Goal: Browse casually: Explore the website without a specific task or goal

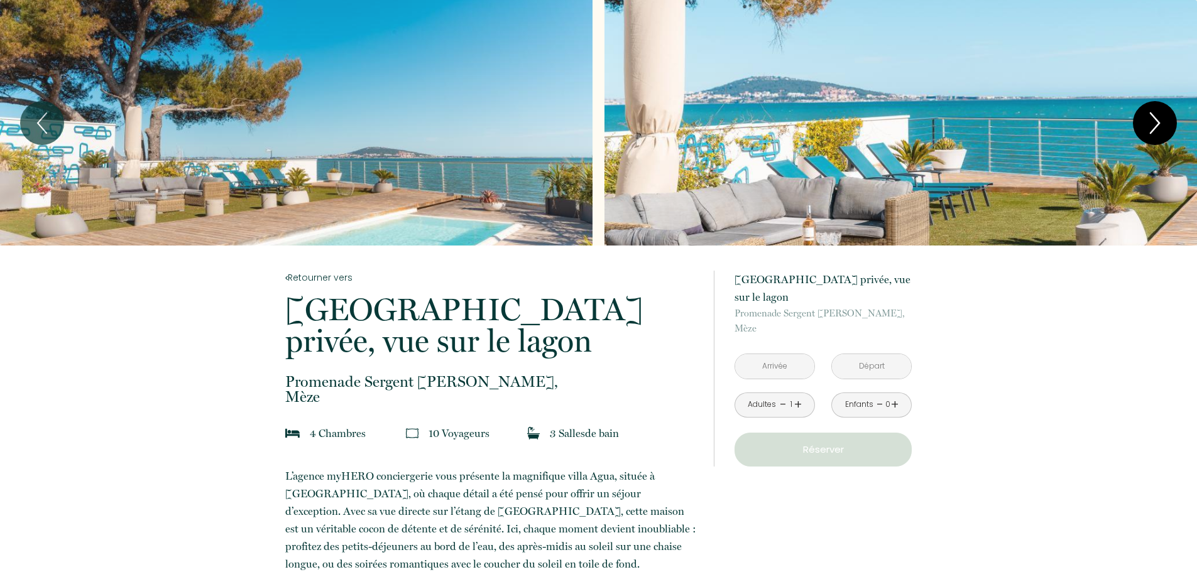
click at [1151, 124] on icon "Next" at bounding box center [1155, 123] width 26 height 38
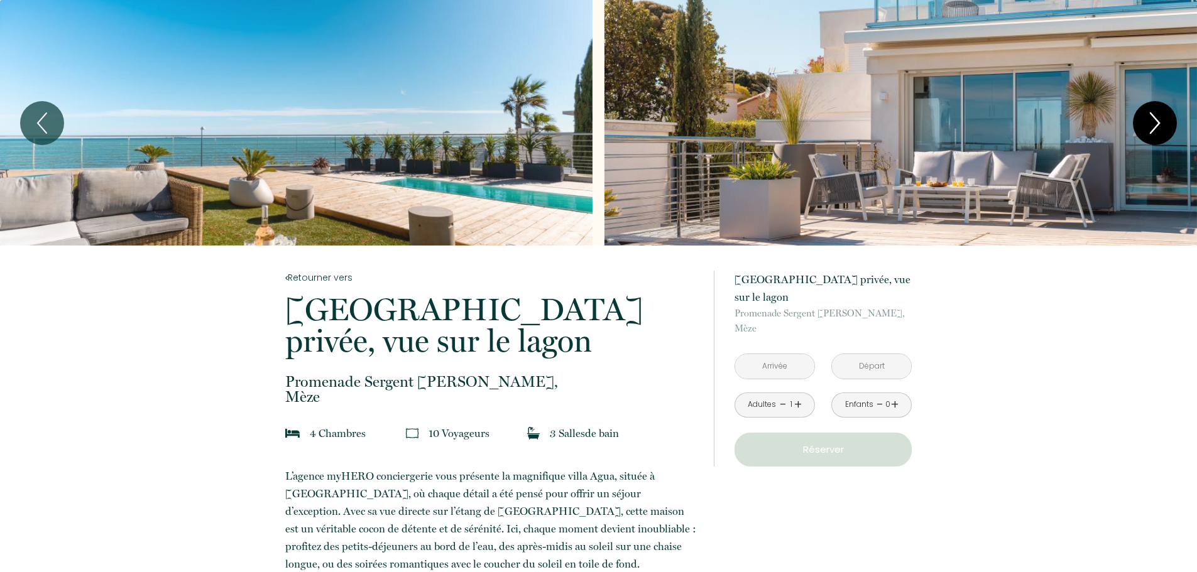
click at [1151, 124] on icon "Next" at bounding box center [1155, 123] width 26 height 38
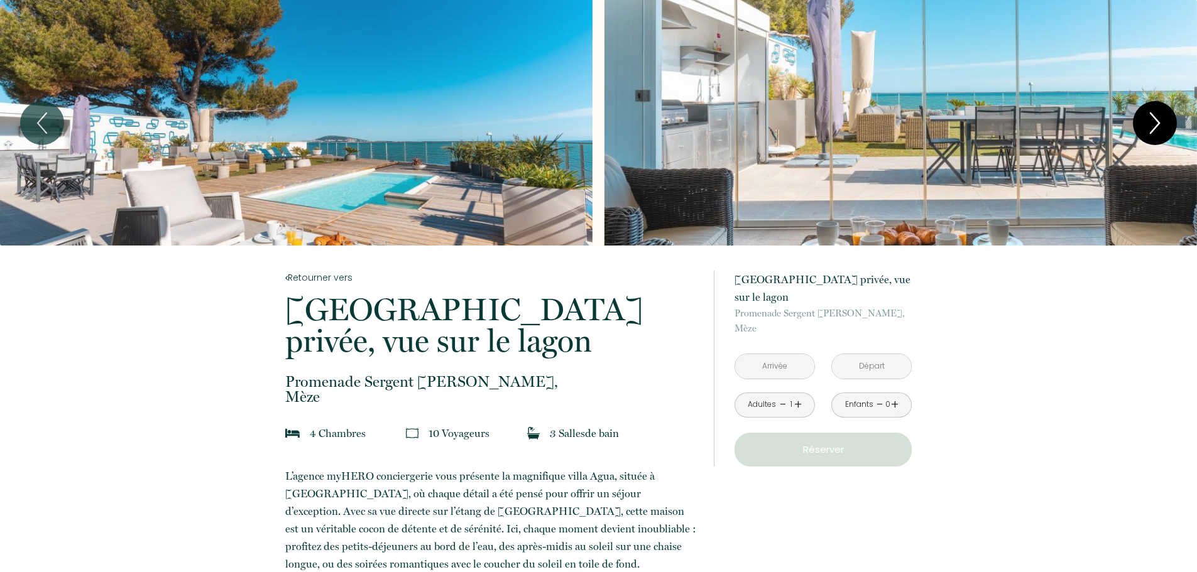
click at [1151, 124] on icon "Next" at bounding box center [1155, 123] width 26 height 38
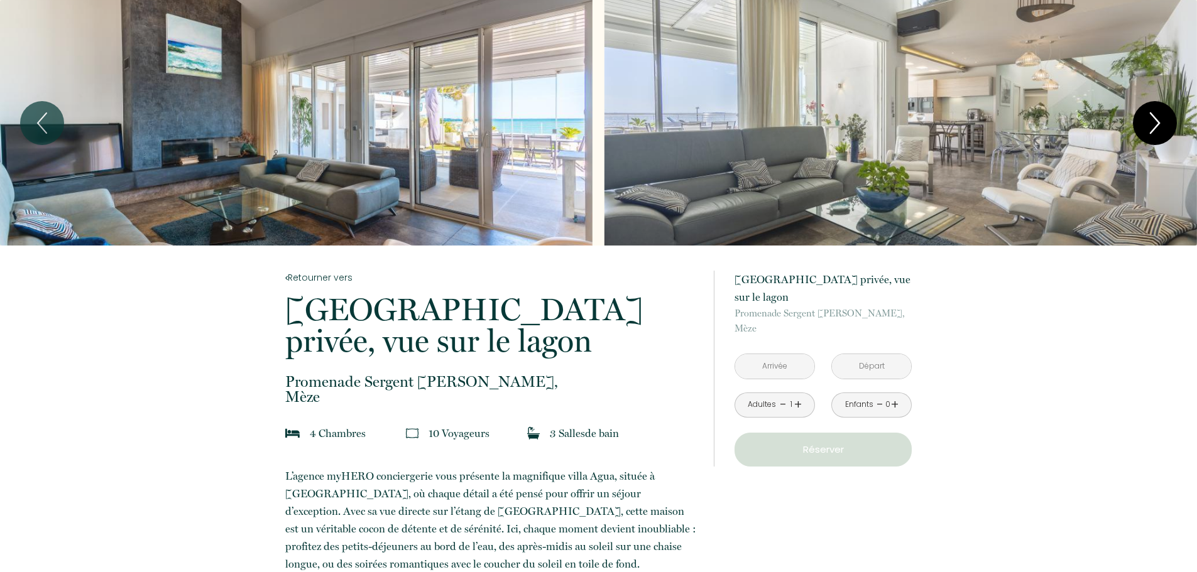
click at [1151, 124] on icon "Next" at bounding box center [1155, 123] width 26 height 38
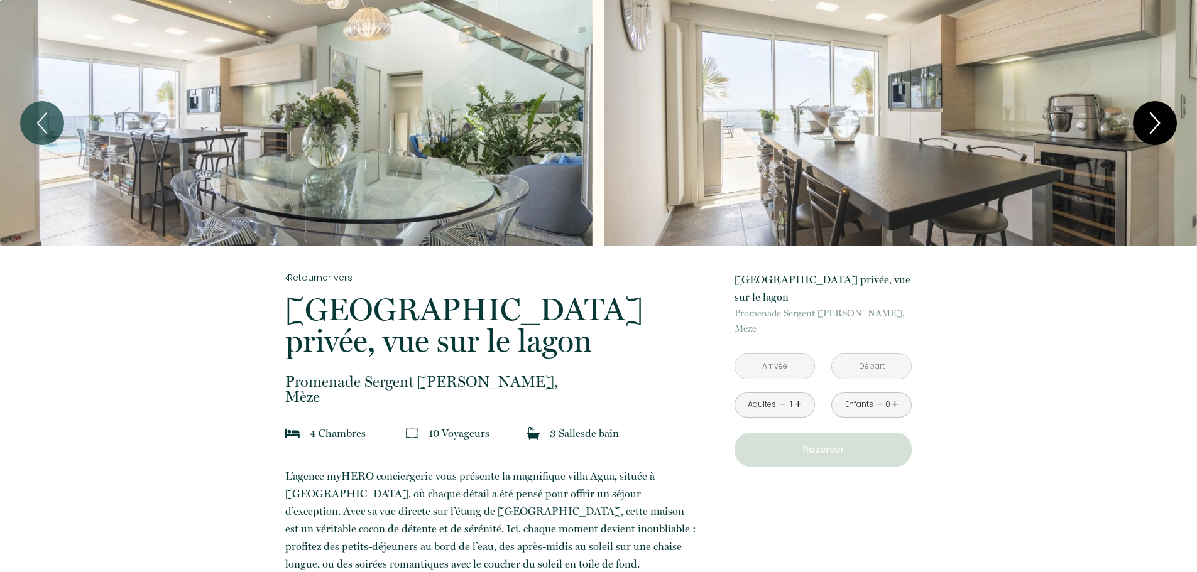
click at [1151, 124] on icon "Next" at bounding box center [1155, 123] width 26 height 38
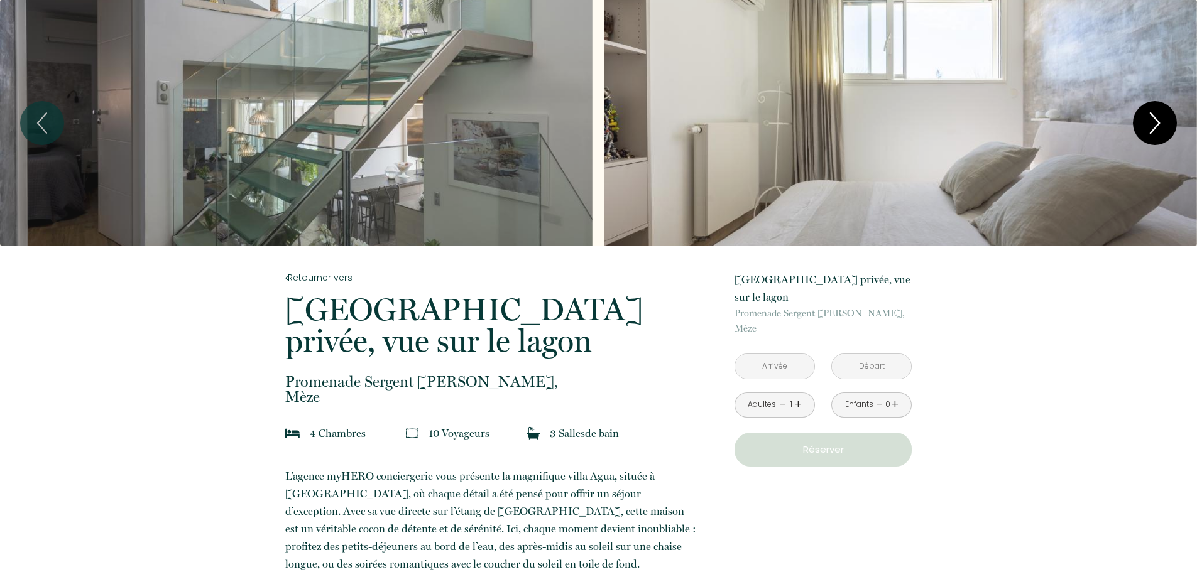
click at [1151, 124] on icon "Next" at bounding box center [1155, 123] width 26 height 38
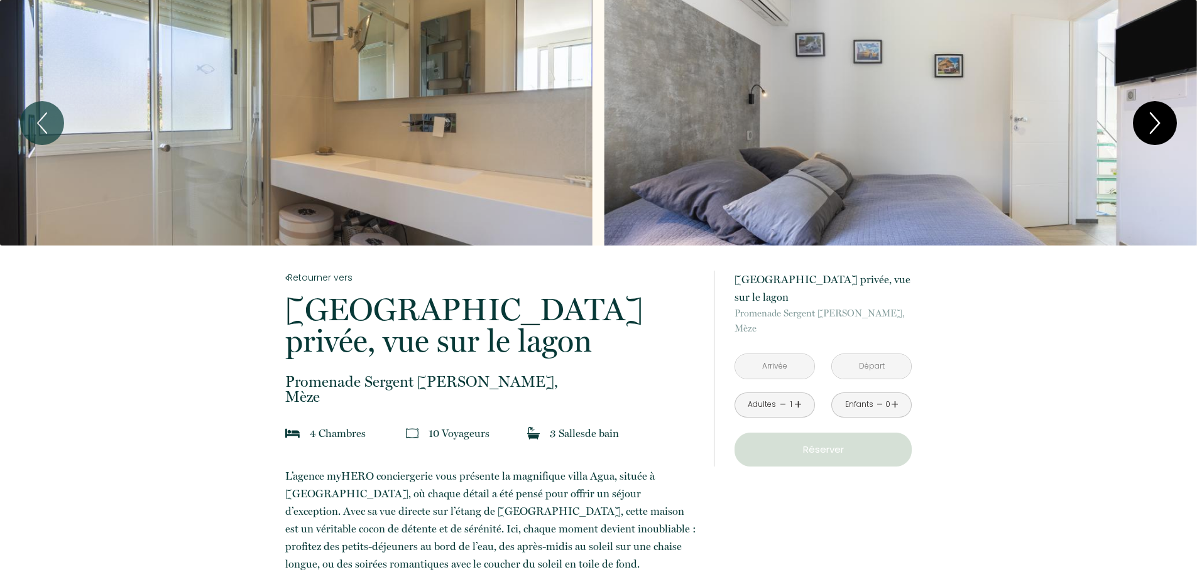
click at [1151, 124] on icon "Next" at bounding box center [1155, 123] width 26 height 38
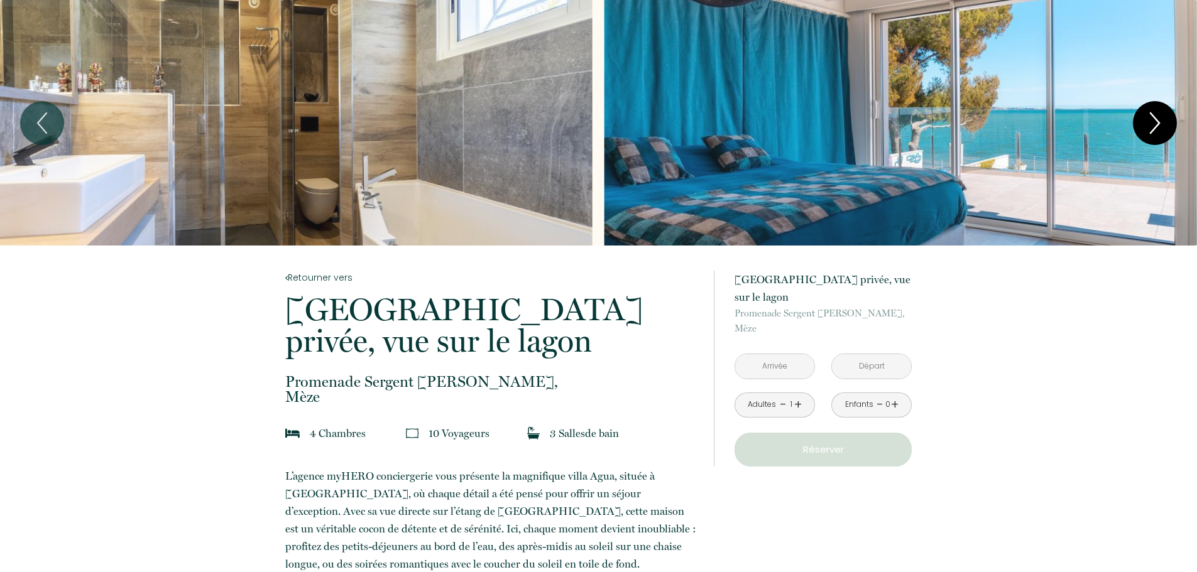
click at [1151, 124] on icon "Next" at bounding box center [1155, 123] width 26 height 38
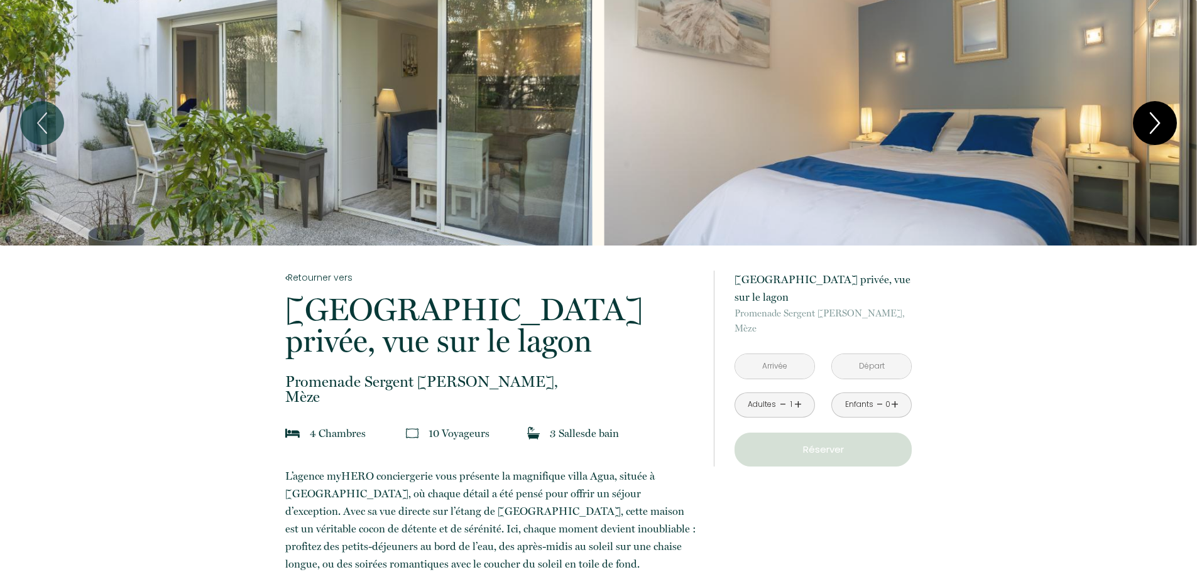
click at [1151, 124] on icon "Next" at bounding box center [1155, 123] width 26 height 38
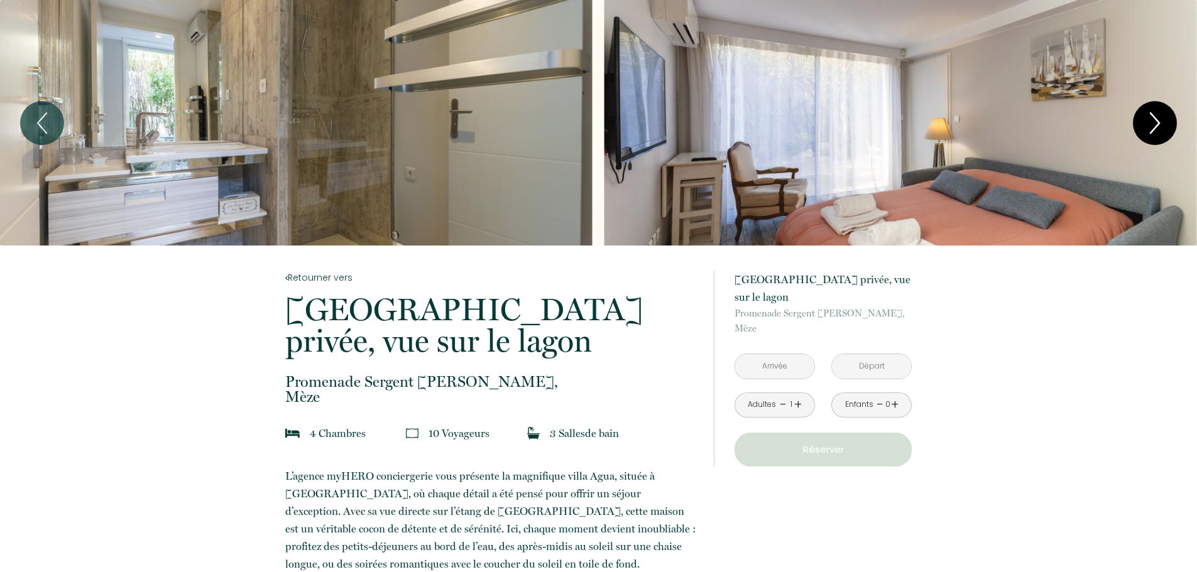
click at [1149, 124] on icon "Next" at bounding box center [1155, 123] width 26 height 38
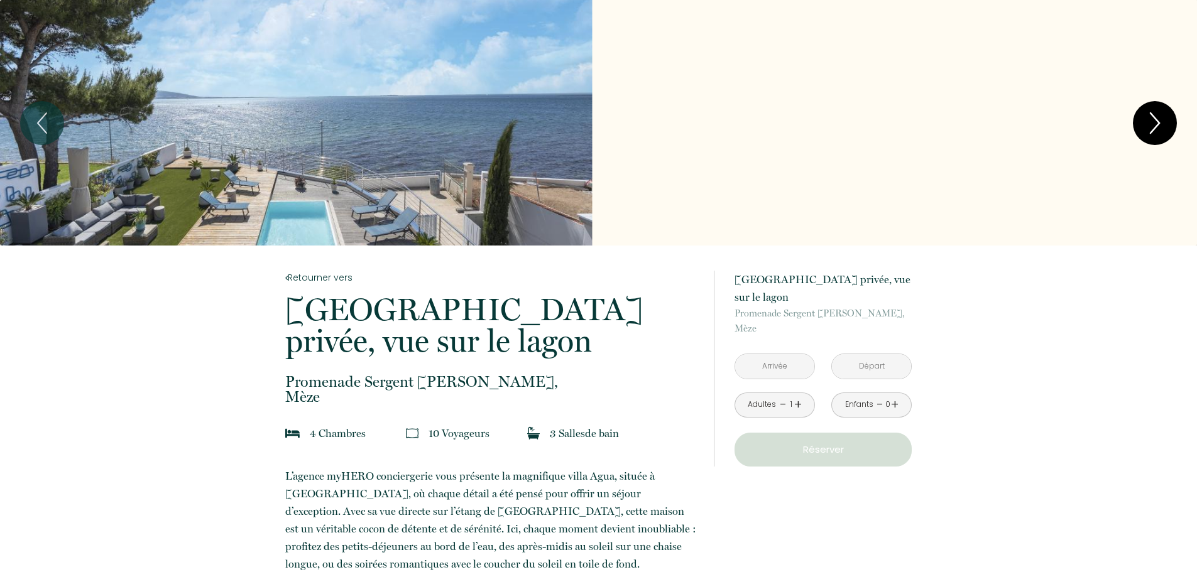
click at [1149, 124] on icon "Next" at bounding box center [1155, 123] width 26 height 38
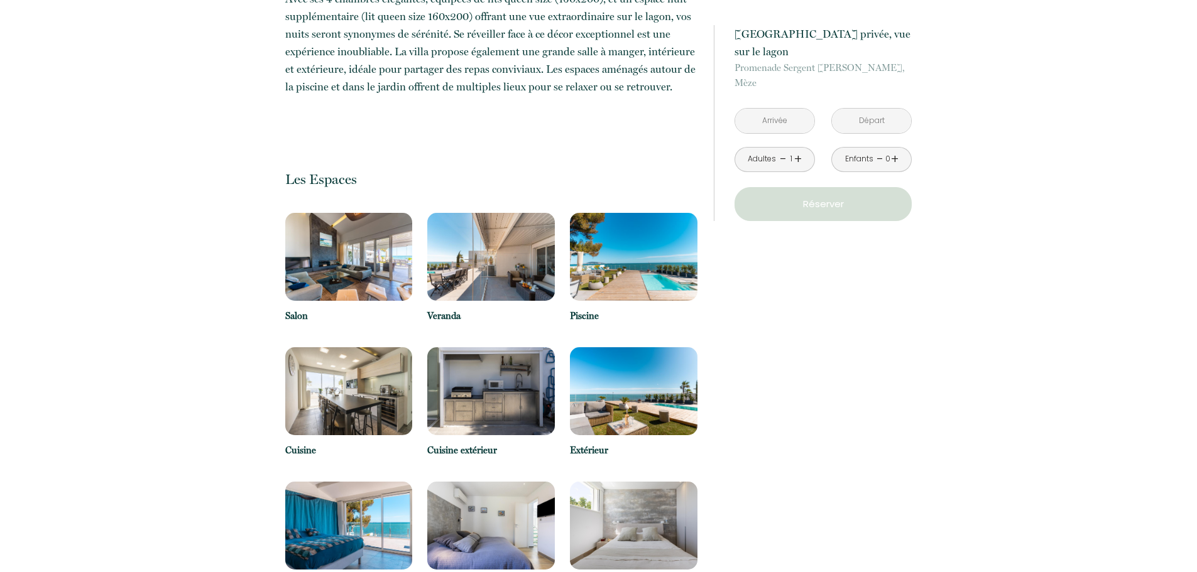
scroll to position [1382, 0]
